Goal: Task Accomplishment & Management: Use online tool/utility

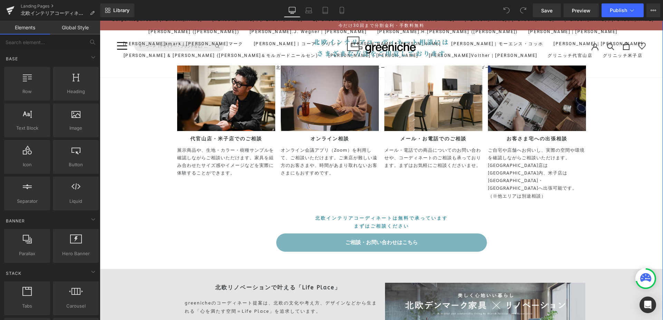
scroll to position [3550, 0]
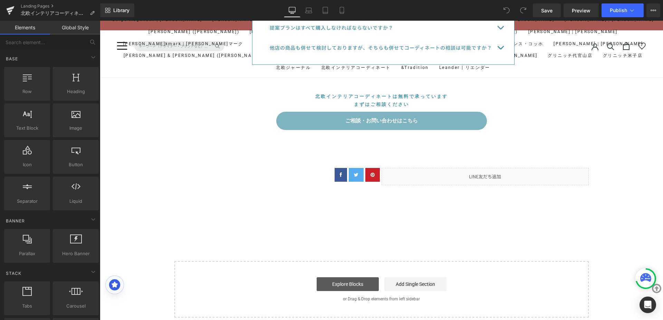
click at [359, 277] on link "Explore Blocks" at bounding box center [347, 284] width 62 height 14
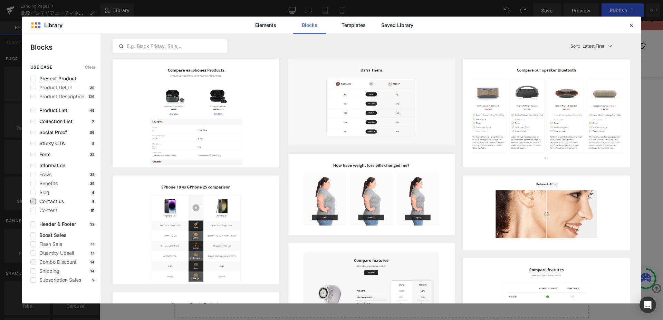
click at [34, 200] on label at bounding box center [33, 202] width 6 height 6
click at [33, 202] on input "checkbox" at bounding box center [33, 202] width 0 height 0
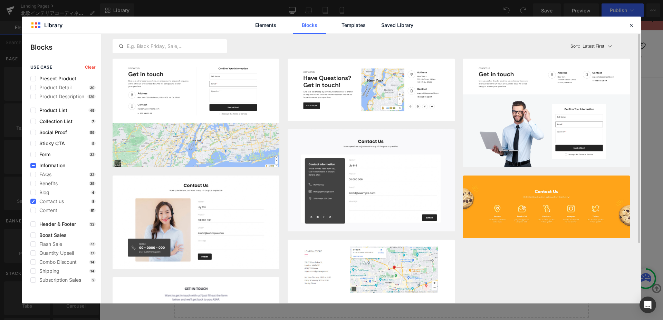
scroll to position [77, 0]
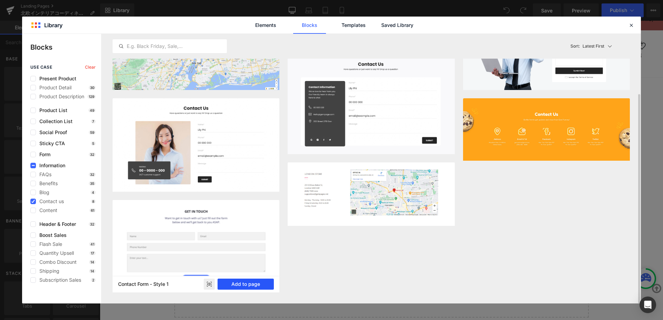
click at [240, 281] on button "Add to page" at bounding box center [245, 284] width 56 height 11
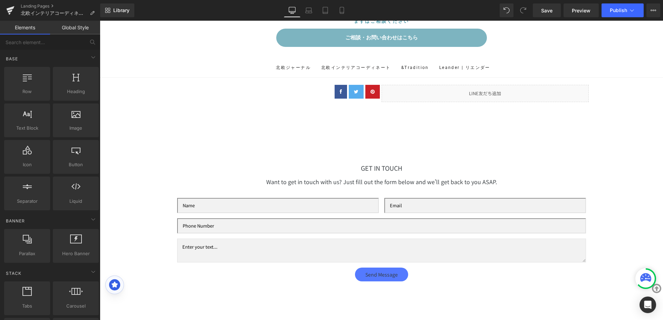
scroll to position [3629, 0]
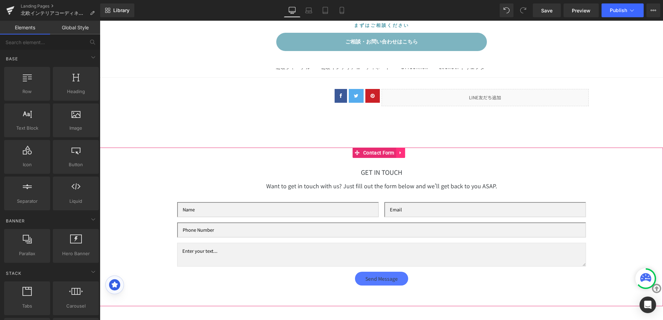
click at [400, 150] on icon at bounding box center [400, 152] width 5 height 5
click at [403, 150] on icon at bounding box center [404, 152] width 5 height 5
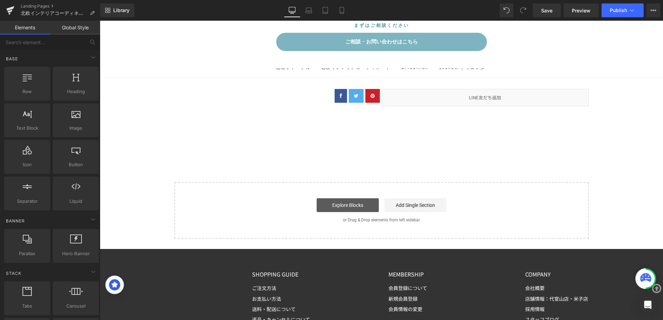
click at [331, 198] on link "Explore Blocks" at bounding box center [347, 205] width 62 height 14
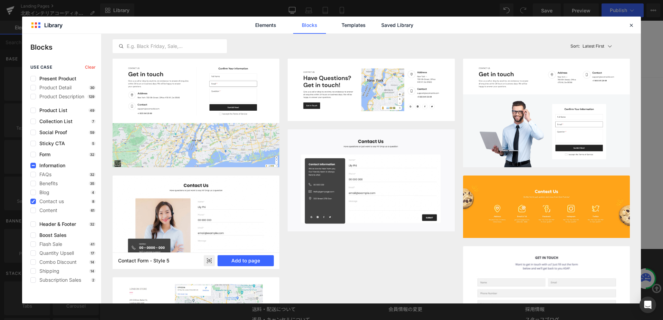
scroll to position [49, 0]
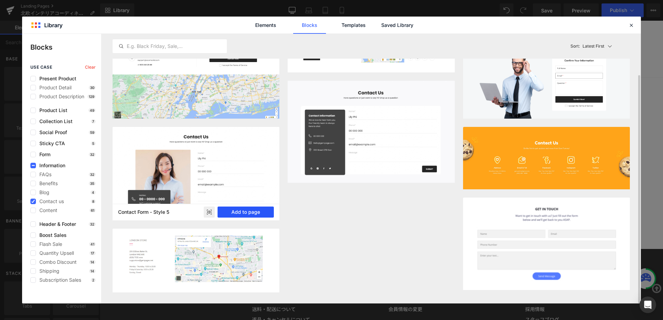
click at [247, 212] on button "Add to page" at bounding box center [245, 212] width 56 height 11
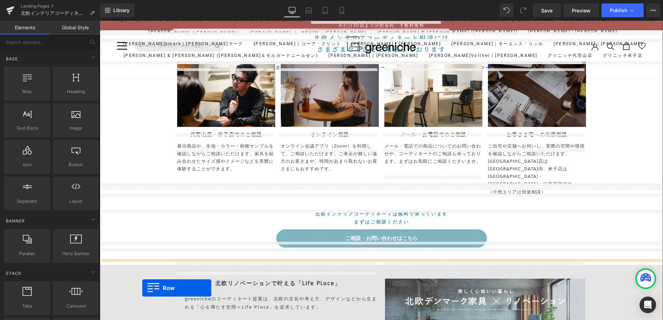
scroll to position [2529, 0]
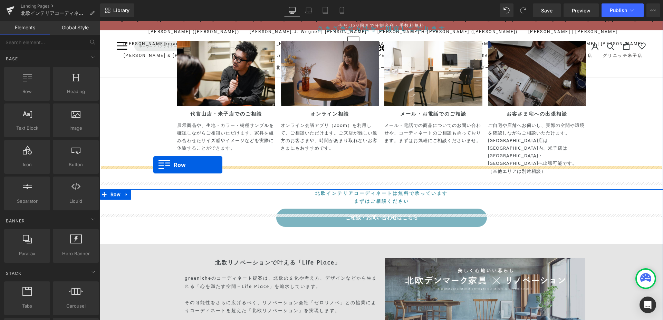
drag, startPoint x: 102, startPoint y: 155, endPoint x: 153, endPoint y: 165, distance: 52.4
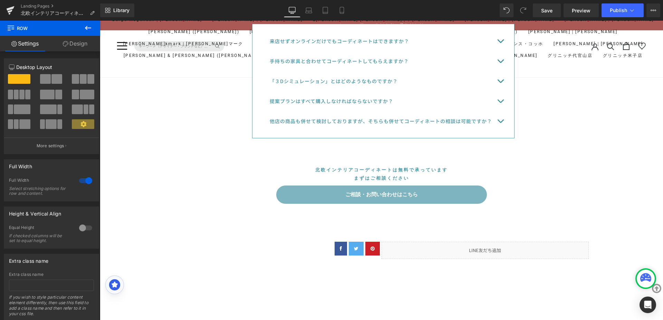
scroll to position [3771, 0]
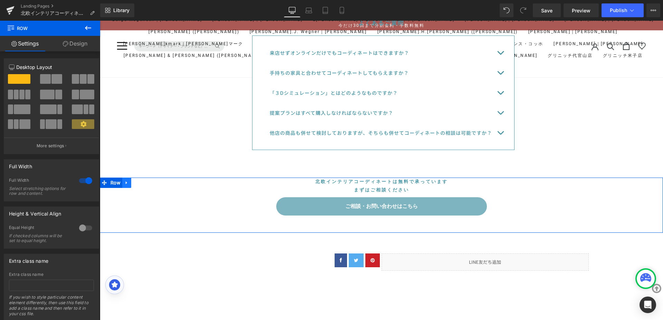
click at [126, 182] on icon at bounding box center [126, 183] width 1 height 3
click at [125, 180] on icon at bounding box center [126, 182] width 5 height 5
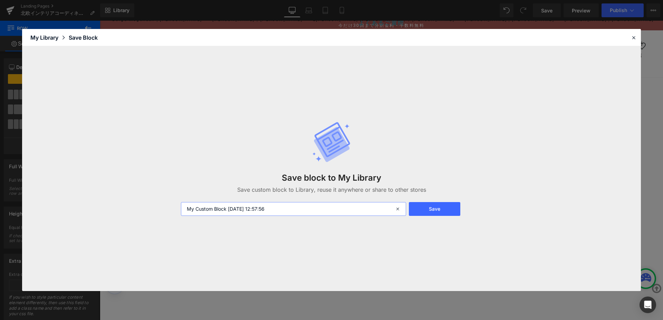
drag, startPoint x: 290, startPoint y: 207, endPoint x: 192, endPoint y: 201, distance: 98.2
click at [192, 201] on div "Save block to My Library Save custom block to Library, reuse it anywhere or sha…" at bounding box center [331, 169] width 309 height 122
type input "コーディネート相談"
click at [458, 214] on button "Save" at bounding box center [434, 209] width 51 height 14
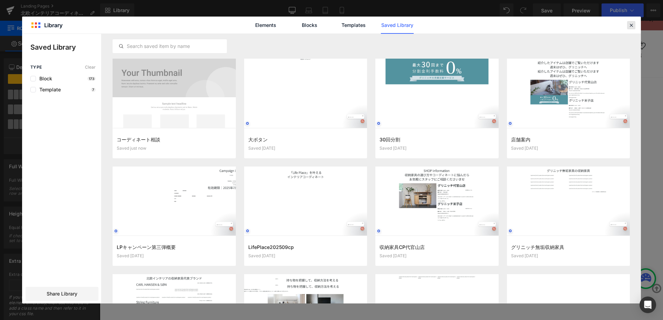
click at [629, 25] on icon at bounding box center [631, 25] width 6 height 6
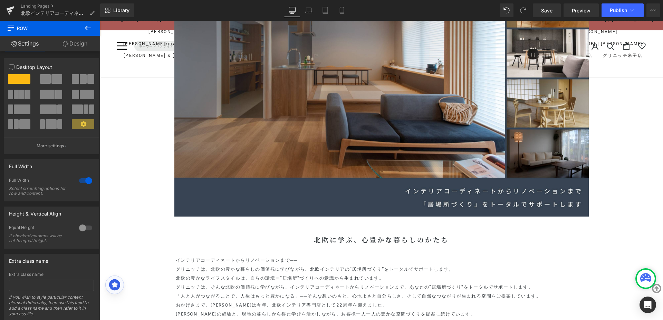
scroll to position [0, 0]
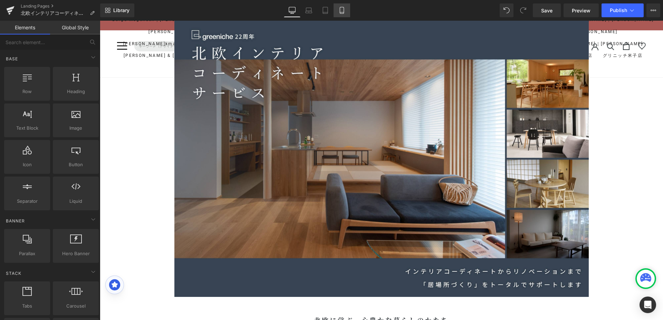
click at [338, 13] on link "Mobile" at bounding box center [341, 10] width 17 height 14
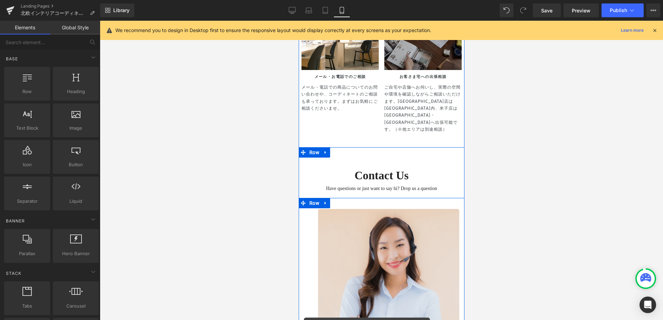
scroll to position [3138, 0]
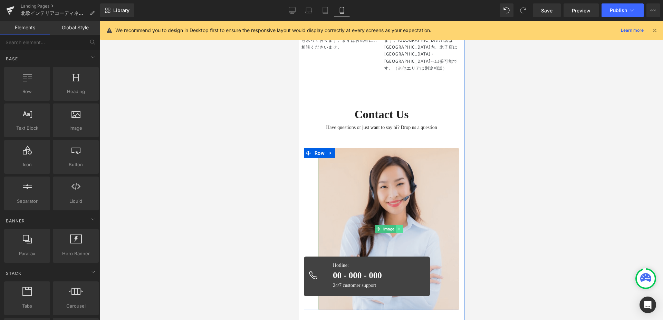
click at [395, 225] on link at bounding box center [398, 229] width 7 height 8
click at [402, 225] on link at bounding box center [402, 229] width 7 height 8
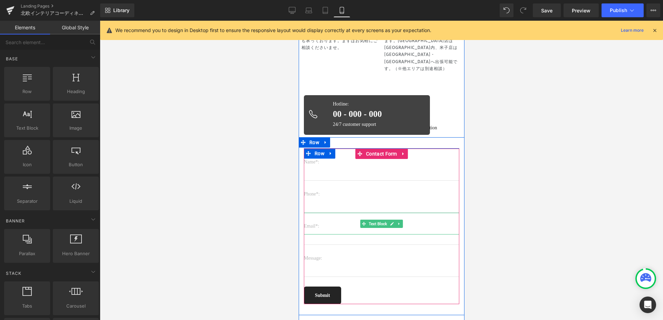
scroll to position [3138, 0]
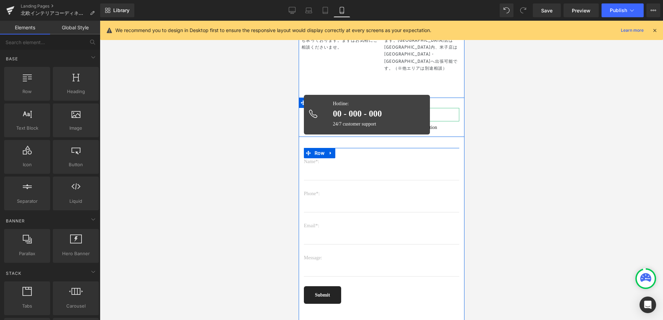
click at [442, 108] on h2 "Contact Us" at bounding box center [380, 115] width 155 height 14
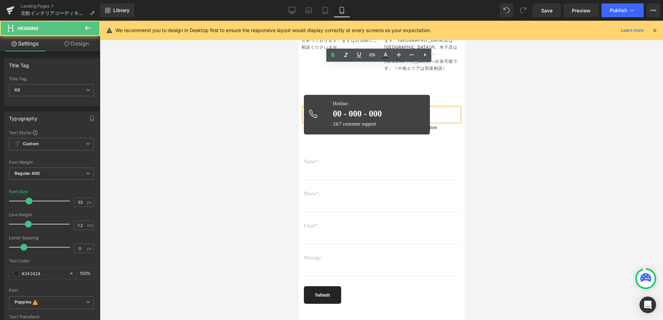
click at [214, 148] on div at bounding box center [381, 171] width 563 height 300
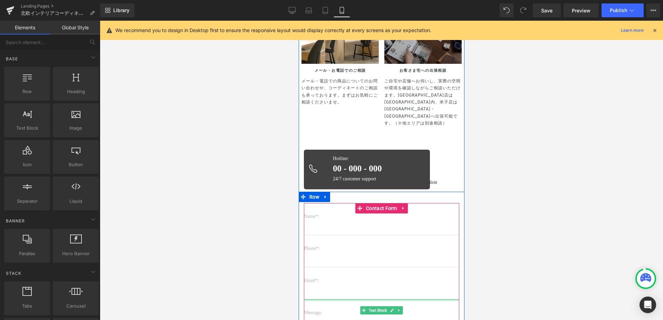
scroll to position [3080, 0]
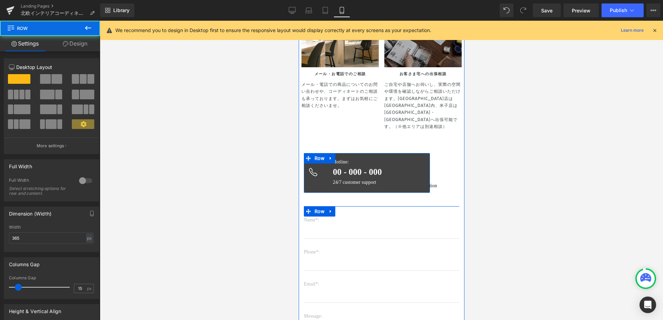
click at [403, 153] on div "Image Hotline: Text Block 00 - 000 - 000 Text Block 24/7 customer support Text …" at bounding box center [366, 173] width 126 height 40
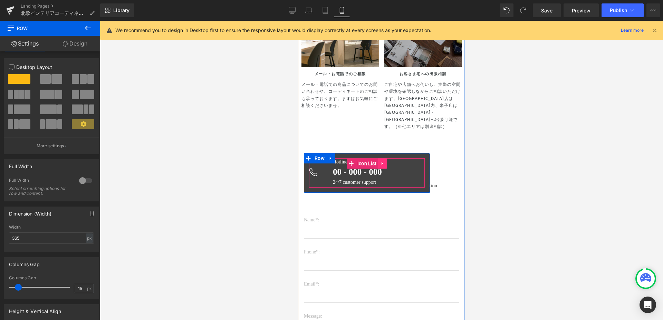
click at [380, 161] on icon at bounding box center [382, 163] width 5 height 5
click at [382, 158] on link at bounding box center [386, 163] width 9 height 10
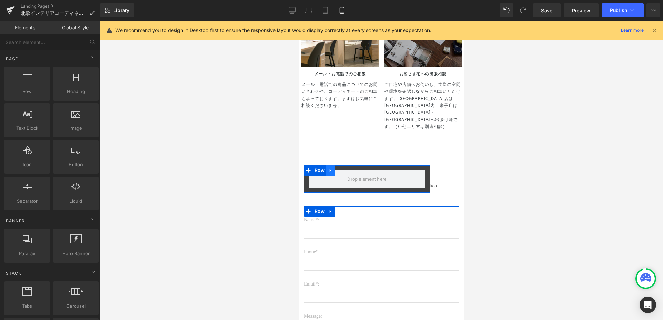
click at [328, 168] on icon at bounding box center [330, 170] width 5 height 5
click at [344, 165] on link at bounding box center [348, 170] width 9 height 10
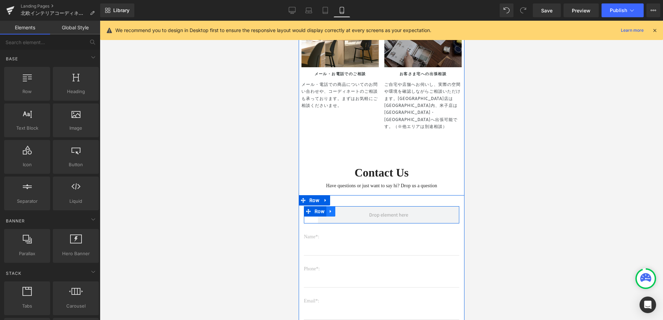
click at [328, 209] on icon at bounding box center [330, 211] width 5 height 5
click at [346, 209] on icon at bounding box center [348, 211] width 5 height 5
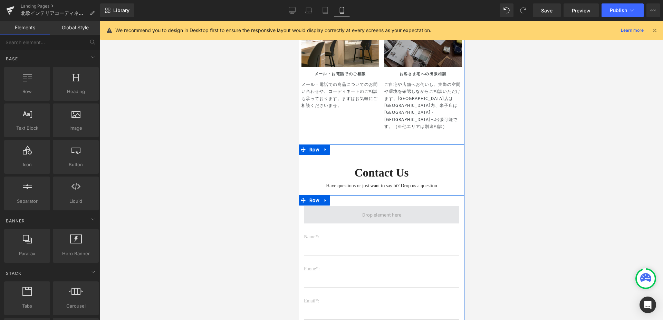
click at [374, 209] on span at bounding box center [381, 214] width 44 height 11
click at [356, 206] on span at bounding box center [380, 214] width 155 height 17
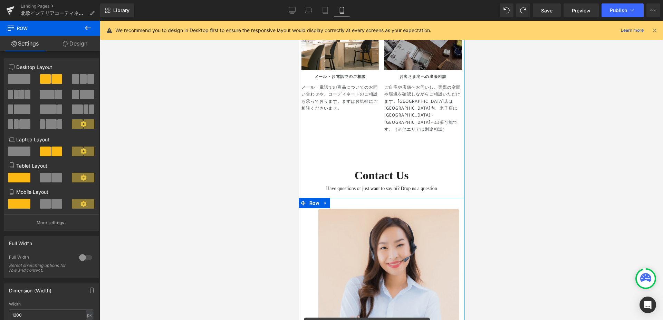
scroll to position [2999, 0]
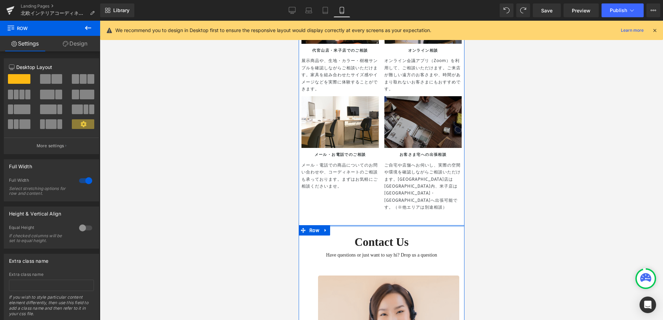
drag, startPoint x: 374, startPoint y: 192, endPoint x: 375, endPoint y: 180, distance: 11.8
click at [375, 180] on div "コーディネート相談からご提案までの流れ Heading お好きなテイストやライフスタイルなど、暮らしに関するご要望を幅広く伺います。ご自身にとっての理想の暮ら…" at bounding box center [381, 224] width 166 height 1243
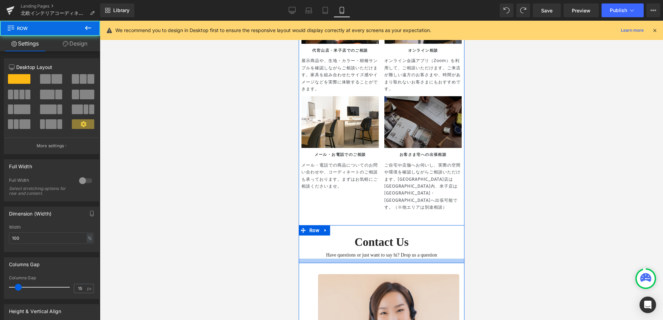
click at [384, 259] on div at bounding box center [381, 261] width 166 height 4
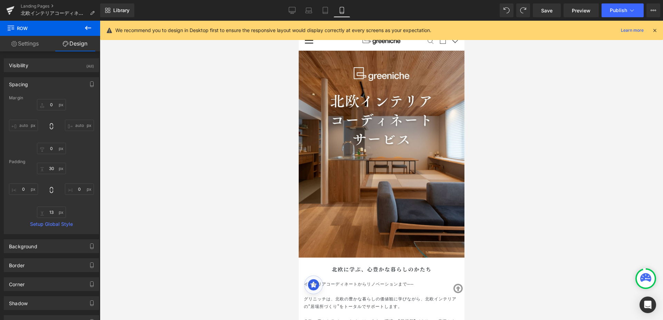
scroll to position [0, 0]
click at [552, 10] on span "Save" at bounding box center [546, 10] width 11 height 7
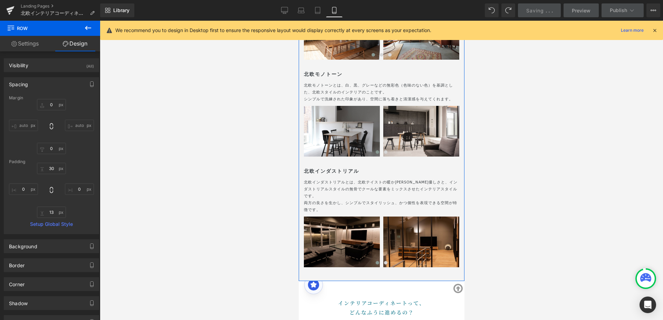
scroll to position [881, 0]
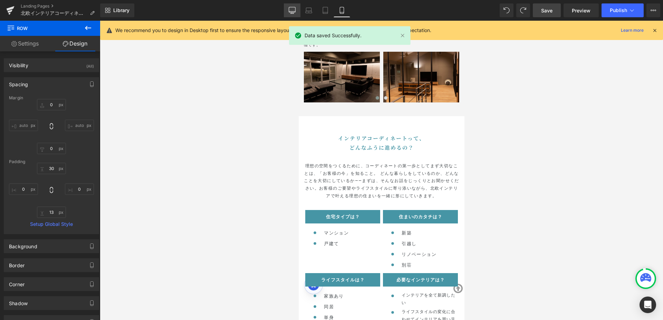
drag, startPoint x: 290, startPoint y: 11, endPoint x: 206, endPoint y: 52, distance: 93.4
click at [290, 11] on icon at bounding box center [292, 11] width 7 height 0
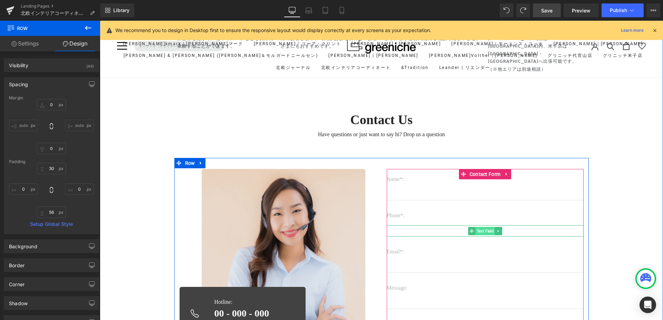
scroll to position [2765, 0]
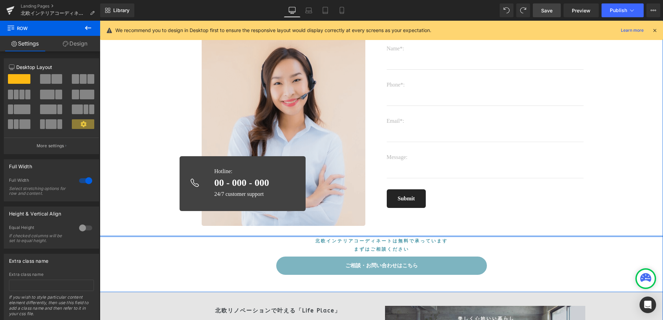
drag, startPoint x: 458, startPoint y: 234, endPoint x: 463, endPoint y: 214, distance: 20.8
click at [463, 235] on div at bounding box center [381, 236] width 563 height 2
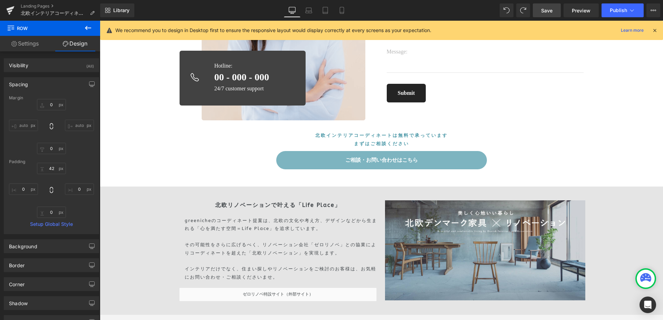
scroll to position [2825, 0]
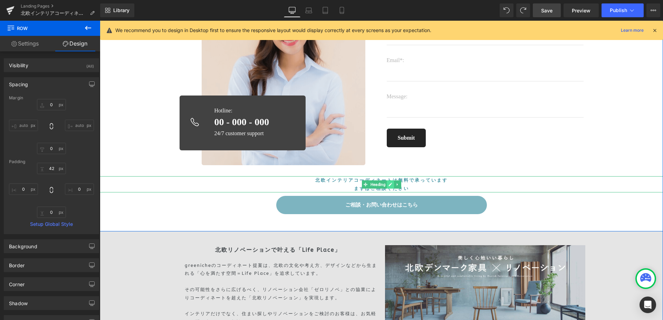
click at [390, 180] on link at bounding box center [390, 184] width 7 height 8
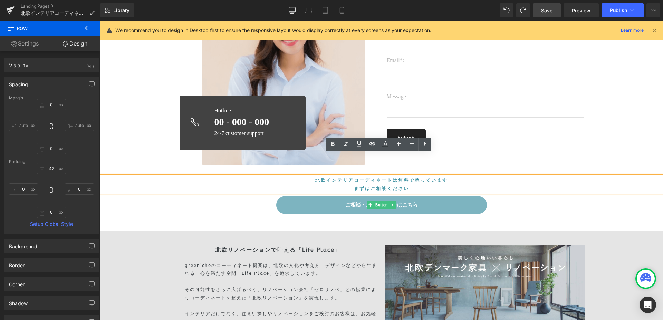
click at [184, 213] on div at bounding box center [381, 214] width 563 height 2
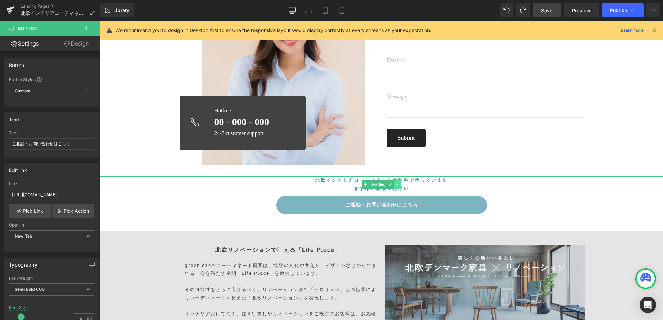
click at [395, 183] on icon at bounding box center [397, 185] width 4 height 4
click at [399, 183] on icon at bounding box center [401, 185] width 4 height 4
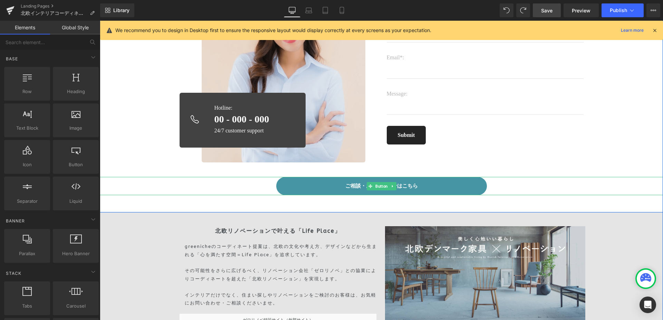
scroll to position [2823, 0]
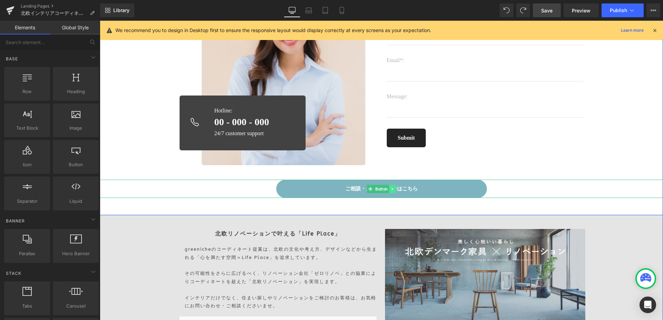
click at [390, 187] on icon at bounding box center [392, 189] width 4 height 4
click at [394, 187] on icon at bounding box center [396, 189] width 4 height 4
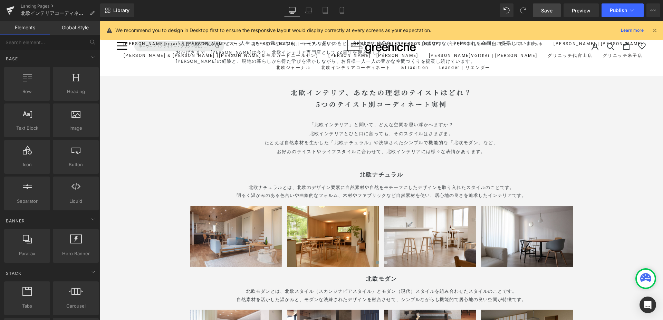
scroll to position [329, 0]
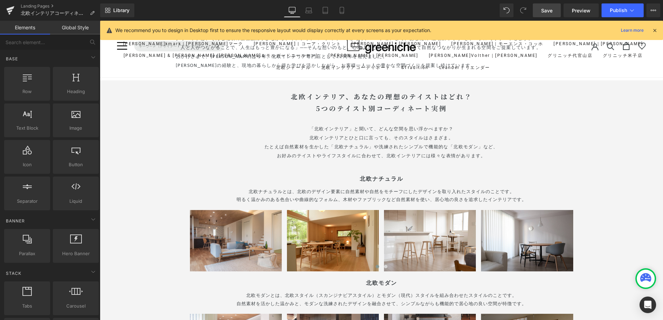
click at [551, 11] on span "Save" at bounding box center [546, 10] width 11 height 7
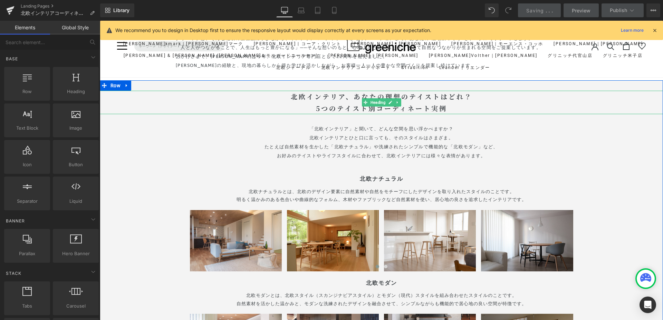
scroll to position [0, 0]
